Goal: Find specific page/section: Find specific page/section

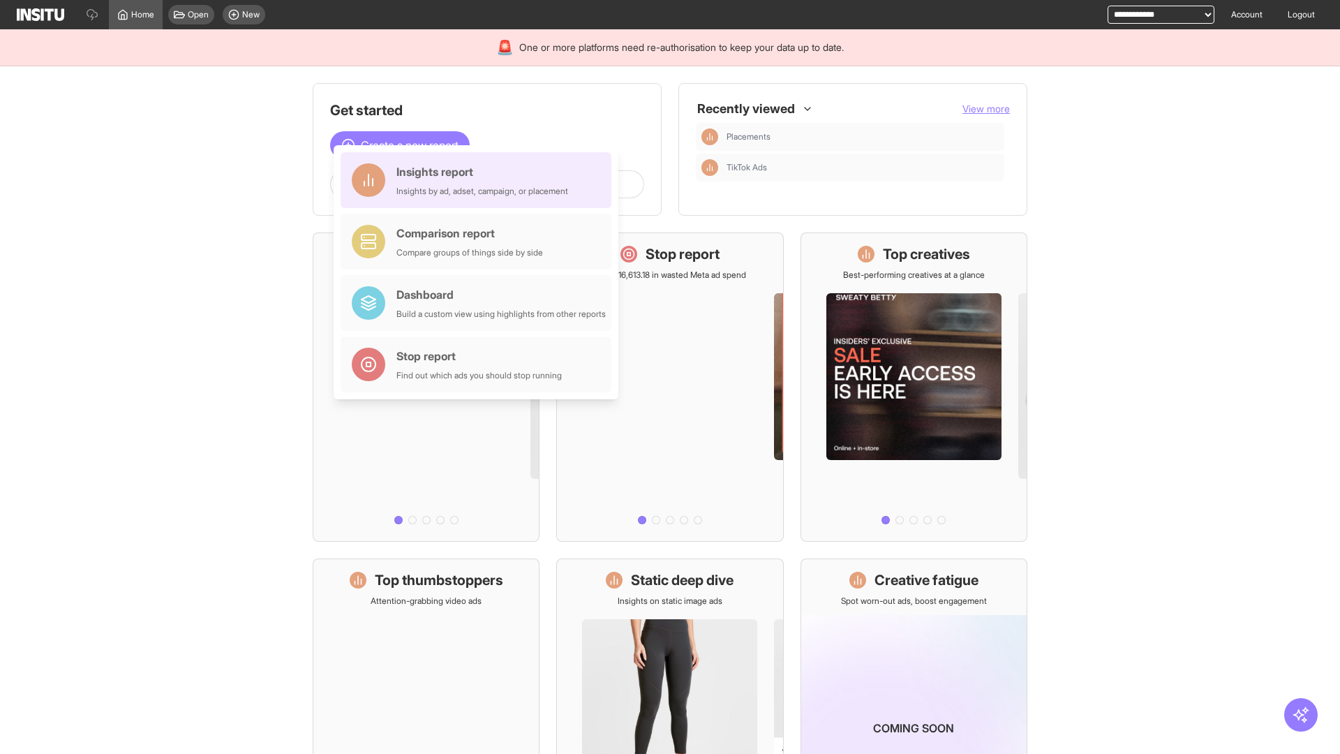
click at [479, 180] on div "Insights report Insights by ad, adset, campaign, or placement" at bounding box center [482, 179] width 172 height 33
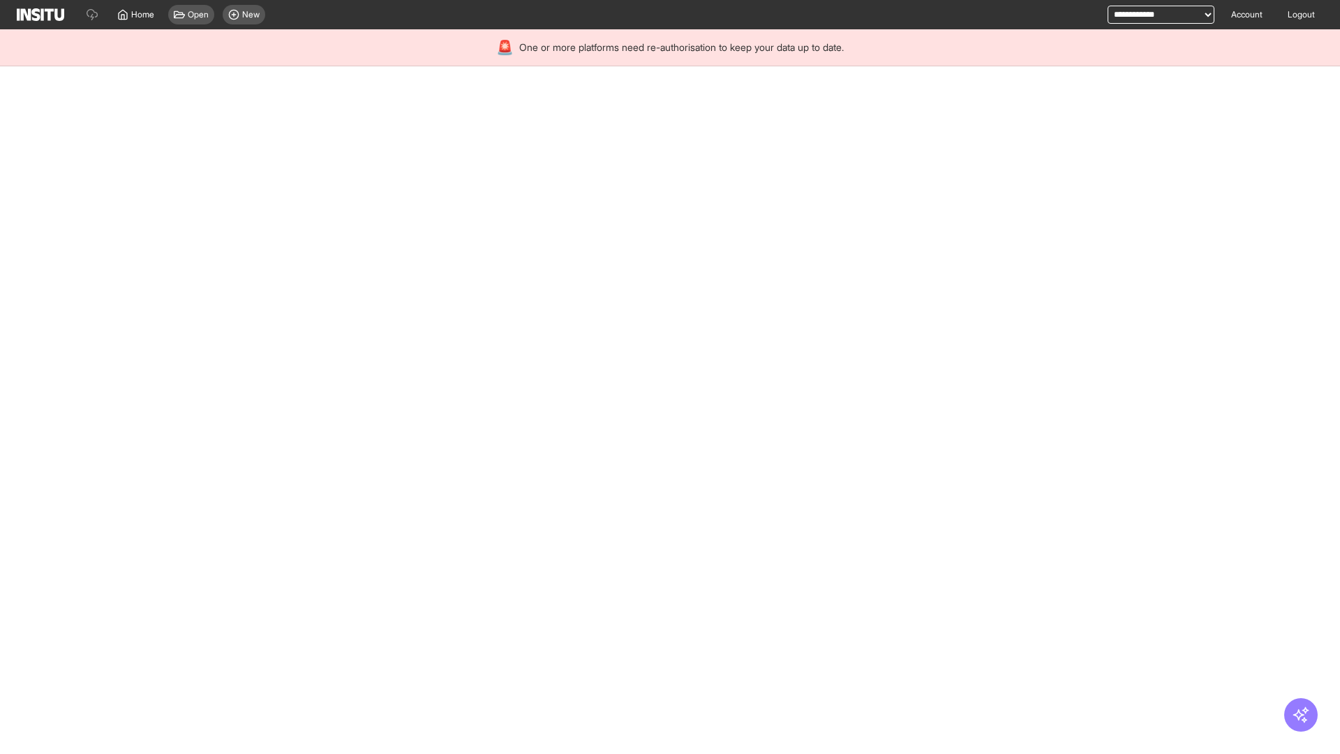
select select "**"
